Goal: Subscribe to service/newsletter

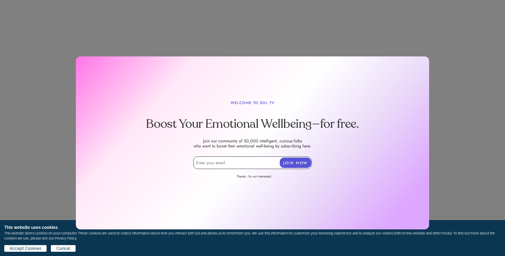
click at [234, 164] on input "email" at bounding box center [252, 163] width 118 height 13
type input "[EMAIL_ADDRESS][DOMAIN_NAME]"
click at [297, 164] on button "JOIN NOW" at bounding box center [295, 163] width 31 height 10
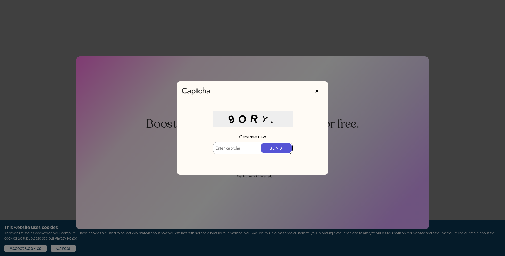
click at [225, 149] on input "text" at bounding box center [253, 148] width 80 height 13
type input "90RY6"
click at [272, 150] on button "SEND" at bounding box center [276, 148] width 31 height 10
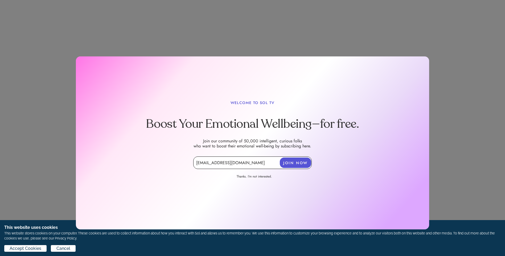
click at [301, 161] on button "JOIN NOW" at bounding box center [295, 163] width 31 height 10
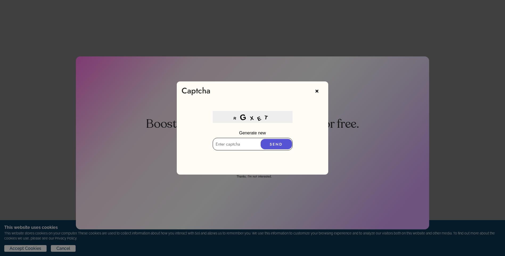
click at [232, 145] on input "text" at bounding box center [253, 144] width 80 height 13
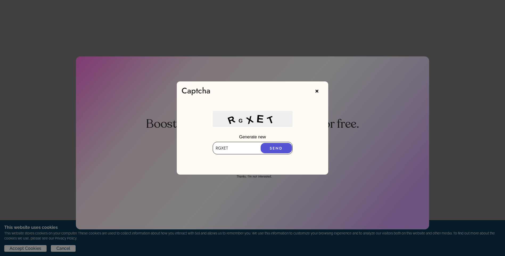
type input "RGXET"
click at [278, 146] on button "SEND" at bounding box center [276, 148] width 31 height 10
